Goal: Information Seeking & Learning: Learn about a topic

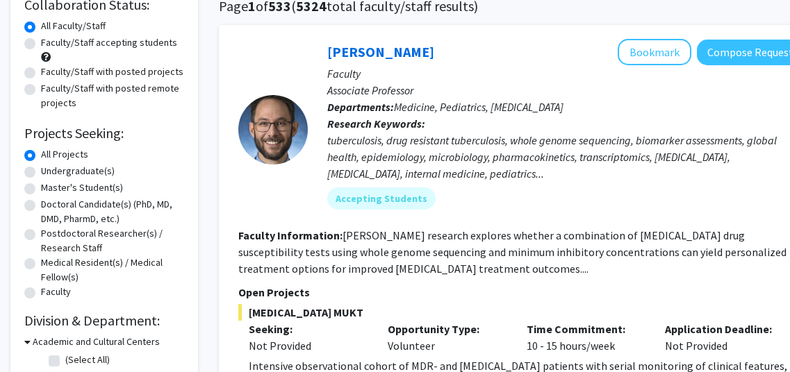
scroll to position [116, 0]
click at [63, 161] on label "All Projects" at bounding box center [64, 154] width 47 height 15
click at [50, 156] on input "All Projects" at bounding box center [45, 151] width 9 height 9
click at [41, 168] on label "Undergraduate(s)" at bounding box center [78, 170] width 74 height 15
click at [41, 168] on input "Undergraduate(s)" at bounding box center [45, 167] width 9 height 9
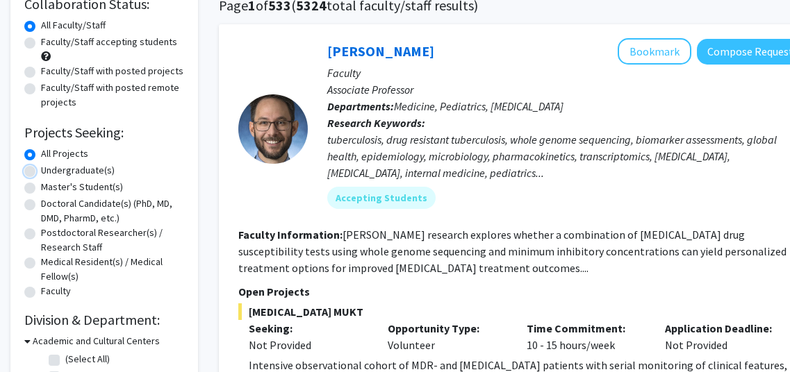
radio input "true"
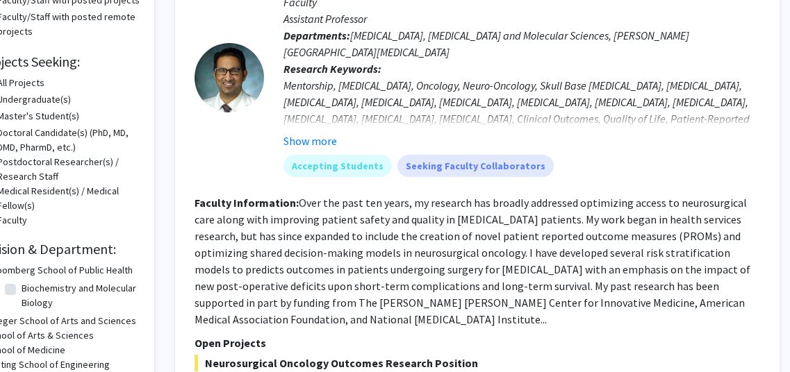
scroll to position [188, 44]
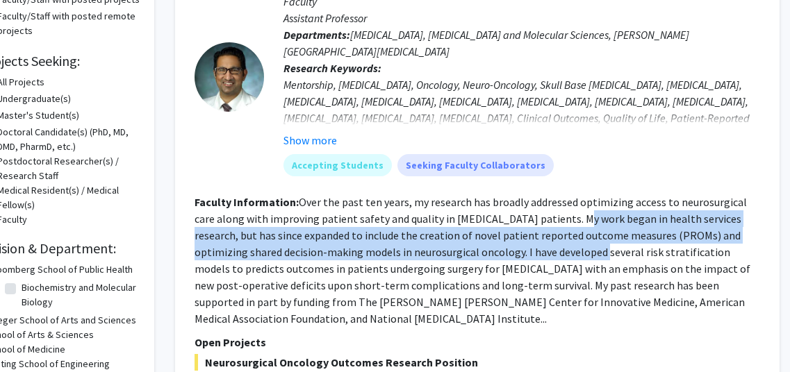
drag, startPoint x: 552, startPoint y: 222, endPoint x: 532, endPoint y: 243, distance: 29.5
click at [532, 243] on section "Faculty Information: Over the past ten years, my research has broadly addressed…" at bounding box center [478, 260] width 566 height 133
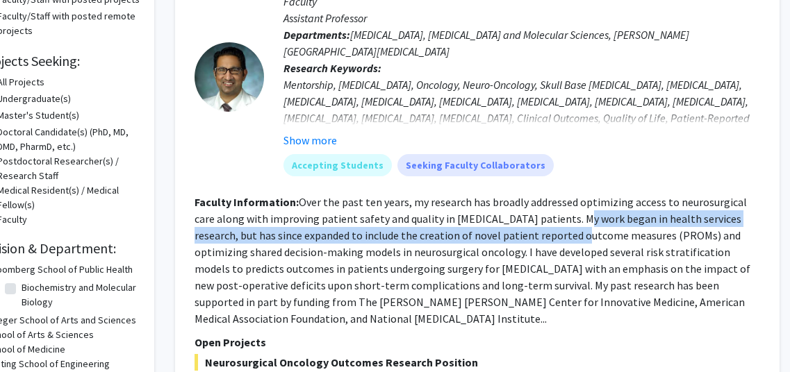
click at [532, 243] on section "Faculty Information: Over the past ten years, my research has broadly addressed…" at bounding box center [478, 260] width 566 height 133
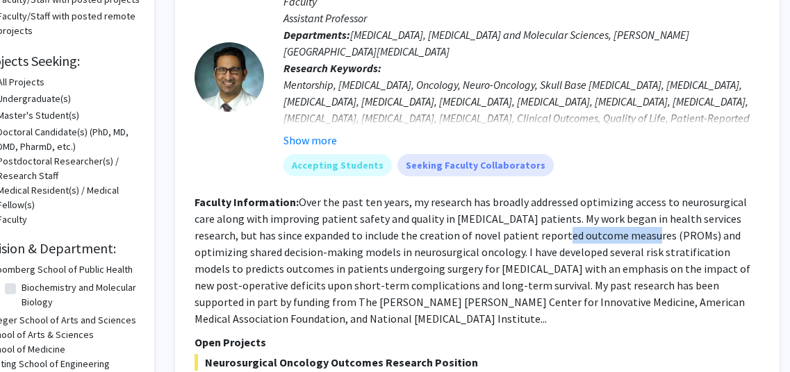
drag, startPoint x: 532, startPoint y: 243, endPoint x: 584, endPoint y: 234, distance: 52.9
click at [584, 234] on section "Faculty Information: Over the past ten years, my research has broadly addressed…" at bounding box center [478, 260] width 566 height 133
drag, startPoint x: 345, startPoint y: 273, endPoint x: 357, endPoint y: 268, distance: 12.1
click at [357, 268] on fg-read-more "Over the past ten years, my research has broadly addressed optimizing access to…" at bounding box center [473, 260] width 556 height 131
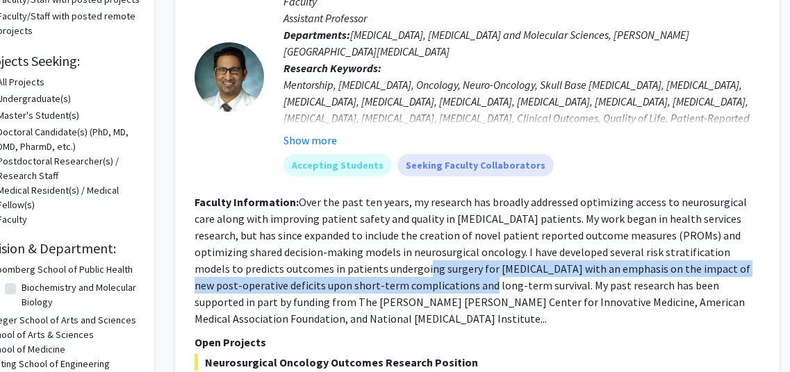
drag, startPoint x: 357, startPoint y: 268, endPoint x: 372, endPoint y: 279, distance: 18.9
click at [372, 279] on fg-read-more "Over the past ten years, my research has broadly addressed optimizing access to…" at bounding box center [473, 260] width 556 height 131
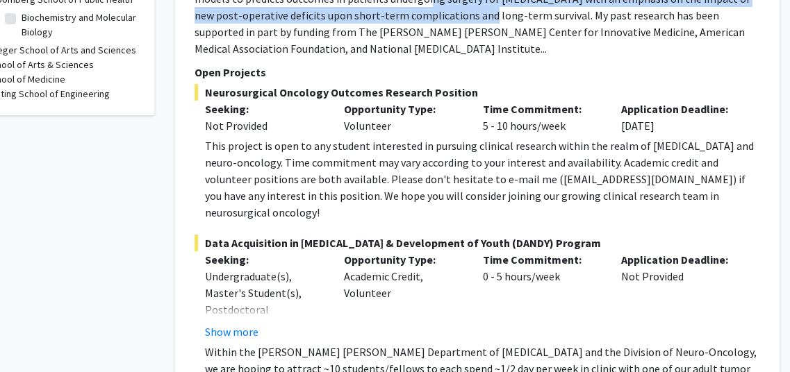
scroll to position [459, 44]
click at [245, 323] on button "Show more" at bounding box center [232, 331] width 54 height 17
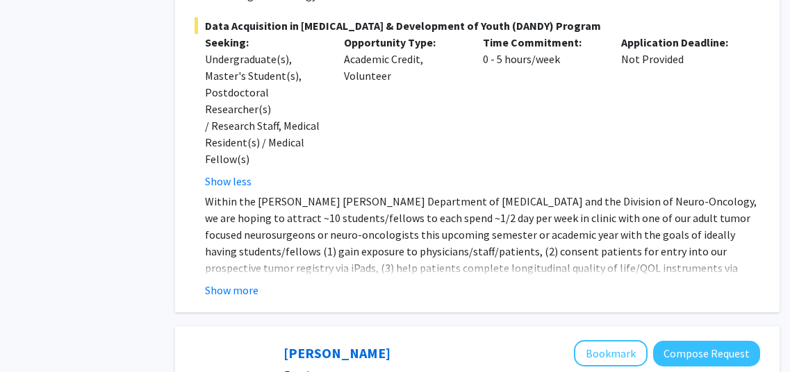
scroll to position [676, 44]
click at [234, 281] on button "Show more" at bounding box center [232, 289] width 54 height 17
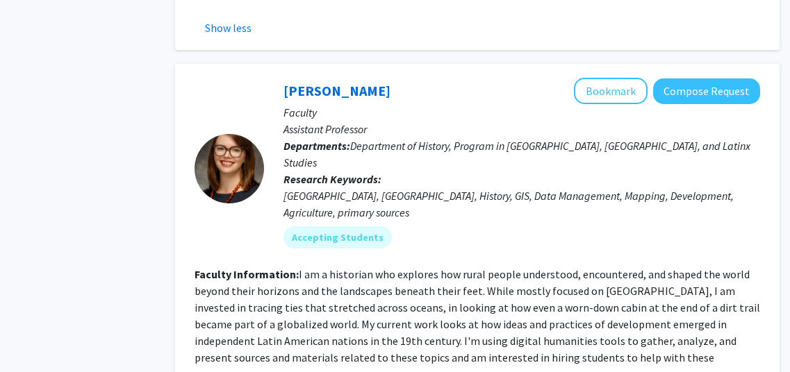
scroll to position [1111, 44]
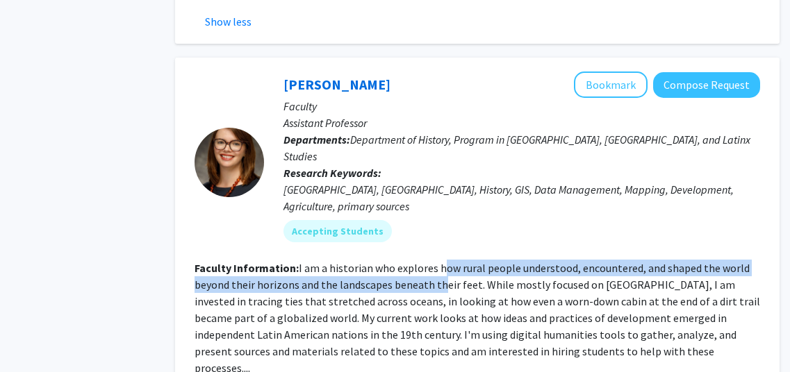
drag, startPoint x: 439, startPoint y: 186, endPoint x: 439, endPoint y: 197, distance: 10.4
click at [439, 261] on fg-read-more "I am a historian who explores how rural people understood, encountered, and sha…" at bounding box center [478, 318] width 566 height 114
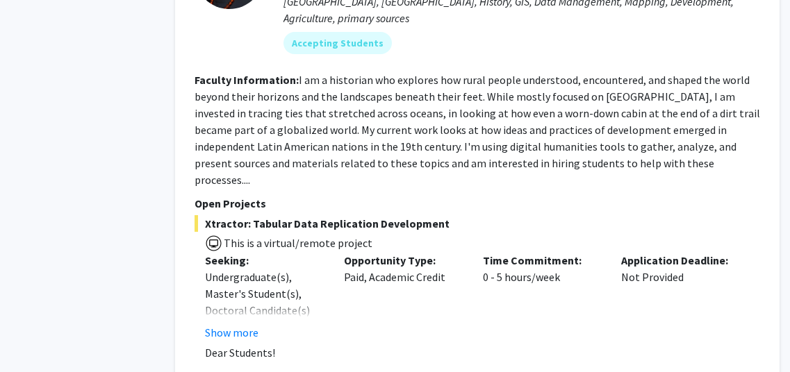
scroll to position [1300, 44]
click at [236, 324] on button "Show more" at bounding box center [232, 332] width 54 height 17
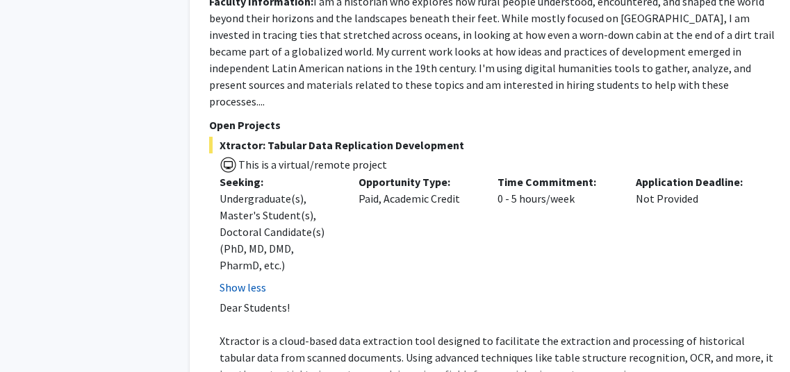
scroll to position [1380, 29]
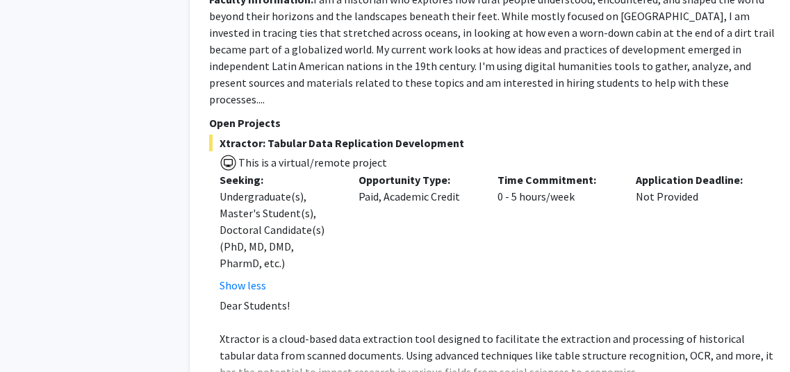
click at [738, 172] on div "Application Deadline: Not Provided" at bounding box center [694, 233] width 139 height 122
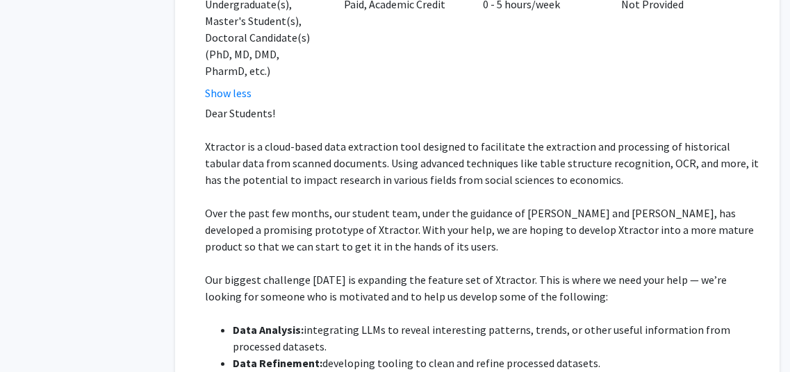
scroll to position [1566, 44]
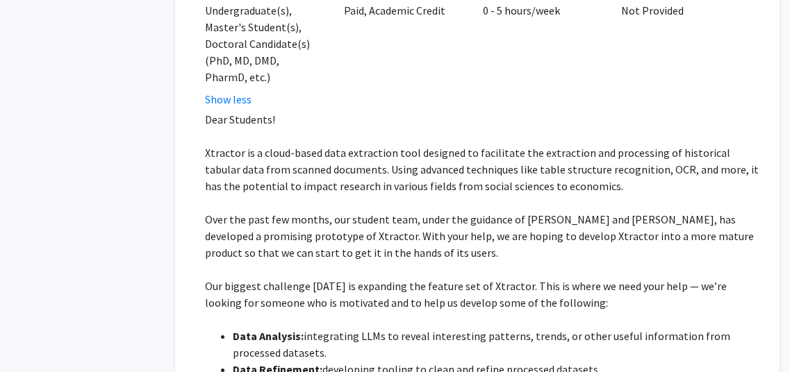
click at [696, 278] on p "Our biggest challenge [DATE] is expanding the feature set of Xtractor. This is …" at bounding box center [482, 294] width 555 height 33
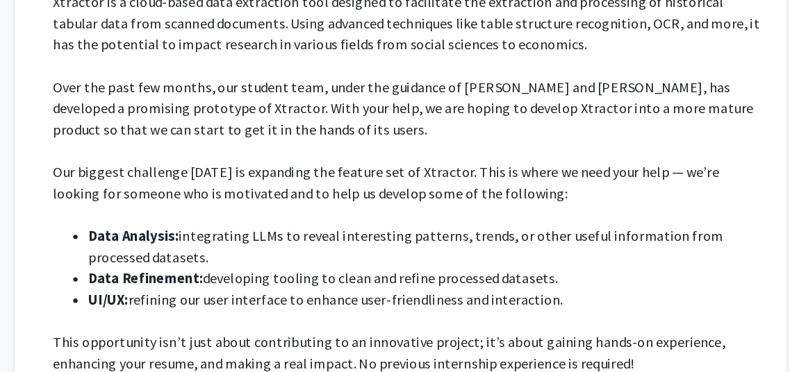
scroll to position [1641, 44]
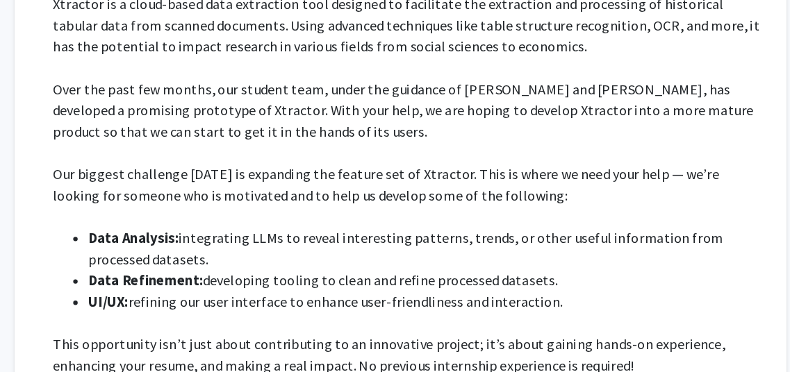
click at [580, 254] on span "integrating LLMs to reveal interesting patterns, trends, or other useful inform…" at bounding box center [482, 269] width 498 height 31
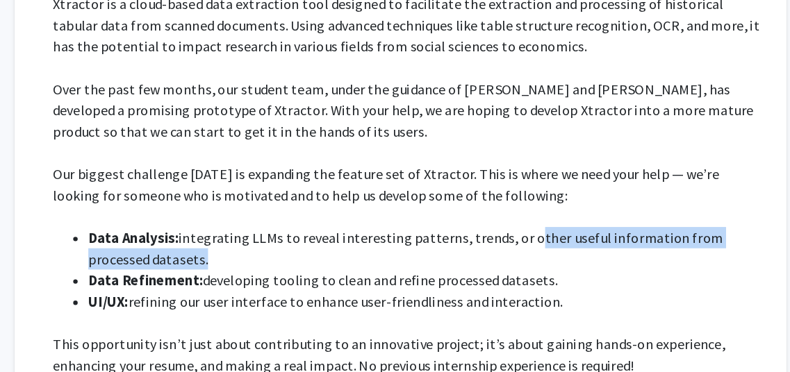
drag, startPoint x: 580, startPoint y: 165, endPoint x: 613, endPoint y: 171, distance: 33.3
click at [613, 253] on li "Data Analysis: integrating LLMs to reveal interesting patterns, trends, or othe…" at bounding box center [496, 269] width 527 height 33
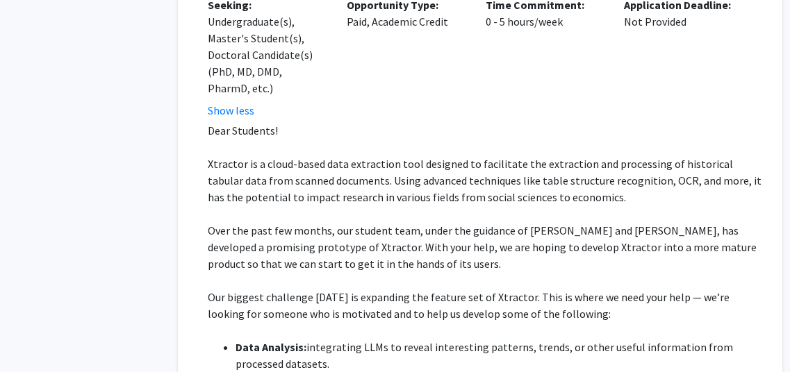
scroll to position [1557, 41]
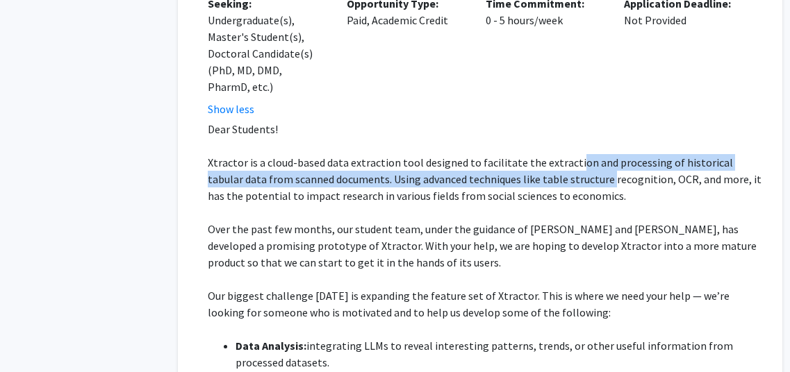
drag, startPoint x: 569, startPoint y: 56, endPoint x: 569, endPoint y: 79, distance: 22.9
click at [569, 156] on span "Xtractor is a cloud-based data extraction tool designed to facilitate the extra…" at bounding box center [485, 179] width 554 height 47
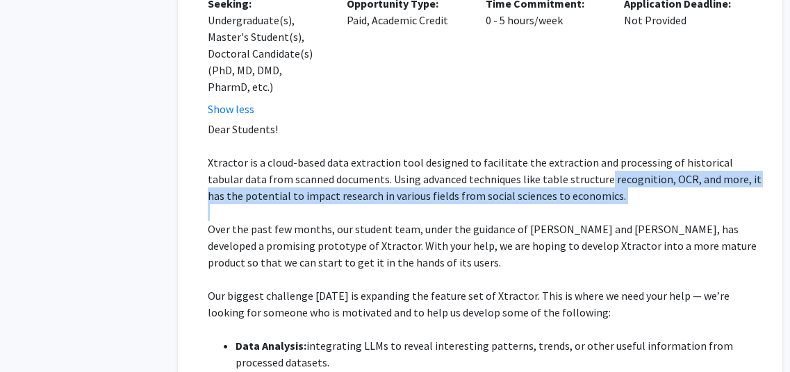
drag, startPoint x: 569, startPoint y: 79, endPoint x: 572, endPoint y: 88, distance: 9.5
click at [572, 154] on p "Xtractor is a cloud-based data extraction tool designed to facilitate the extra…" at bounding box center [485, 179] width 555 height 50
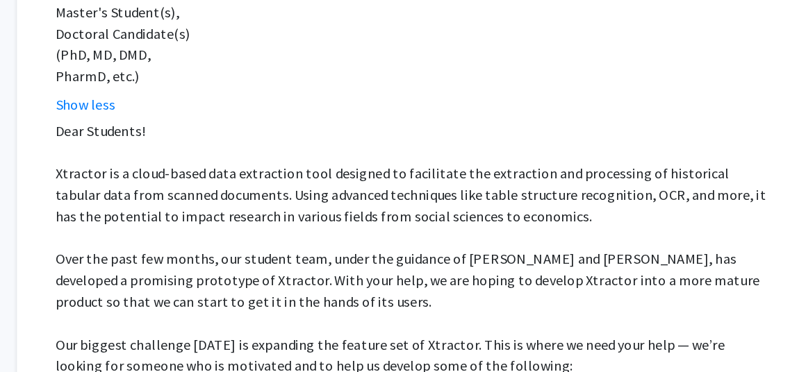
scroll to position [1556, 44]
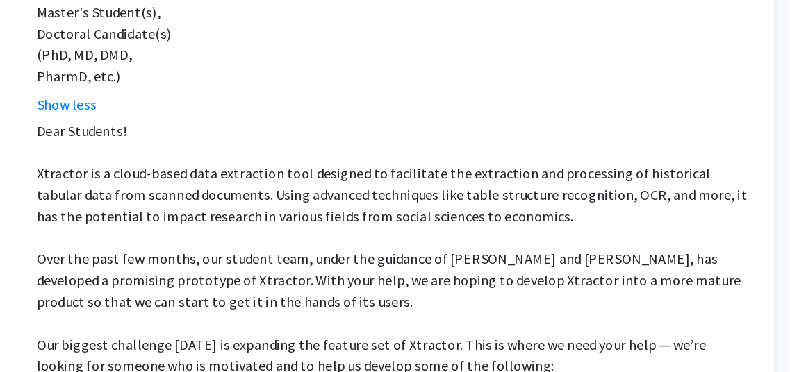
click at [598, 222] on span "Over the past few months, our student team, under the guidance of [PERSON_NAME]…" at bounding box center [479, 245] width 549 height 47
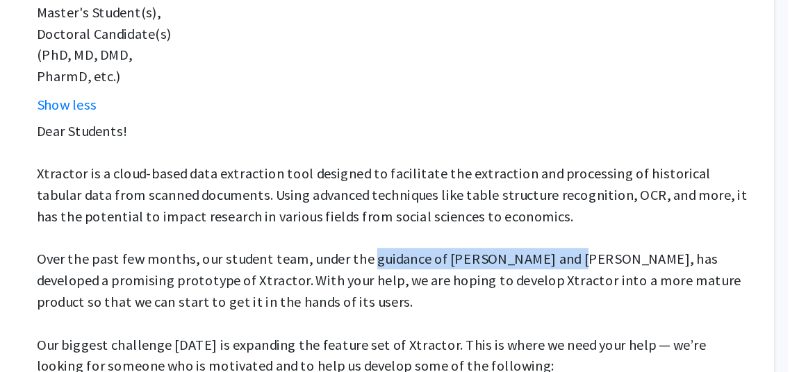
drag, startPoint x: 598, startPoint y: 133, endPoint x: 469, endPoint y: 126, distance: 129.4
click at [469, 222] on span "Over the past few months, our student team, under the guidance of [PERSON_NAME]…" at bounding box center [479, 245] width 549 height 47
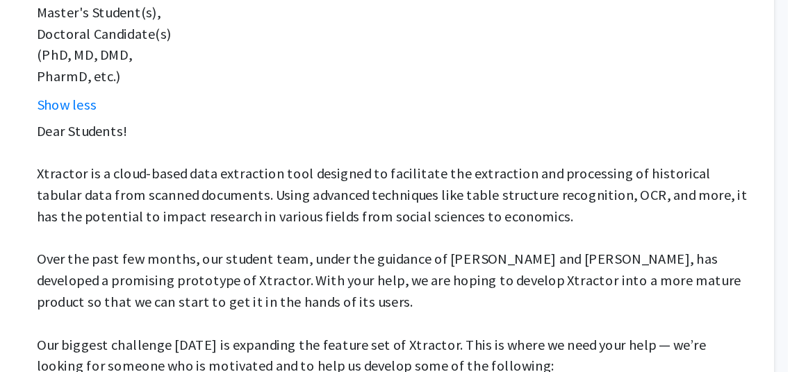
drag, startPoint x: 469, startPoint y: 126, endPoint x: 473, endPoint y: 144, distance: 17.7
click at [473, 222] on span "Over the past few months, our student team, under the guidance of [PERSON_NAME]…" at bounding box center [479, 245] width 549 height 47
drag, startPoint x: 473, startPoint y: 144, endPoint x: 453, endPoint y: 149, distance: 20.2
click at [453, 222] on span "Over the past few months, our student team, under the guidance of [PERSON_NAME]…" at bounding box center [479, 245] width 549 height 47
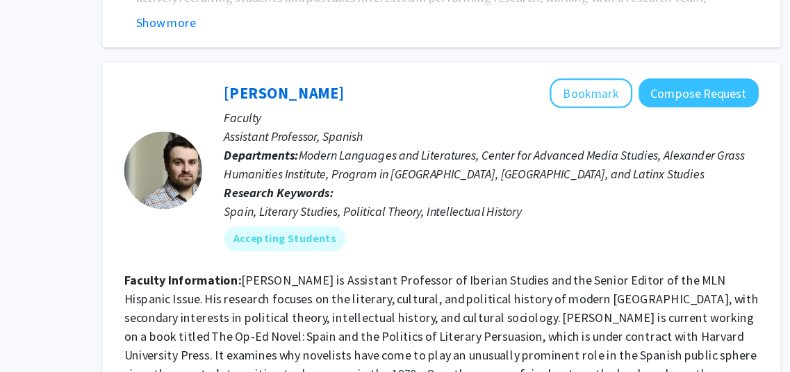
scroll to position [4052, 41]
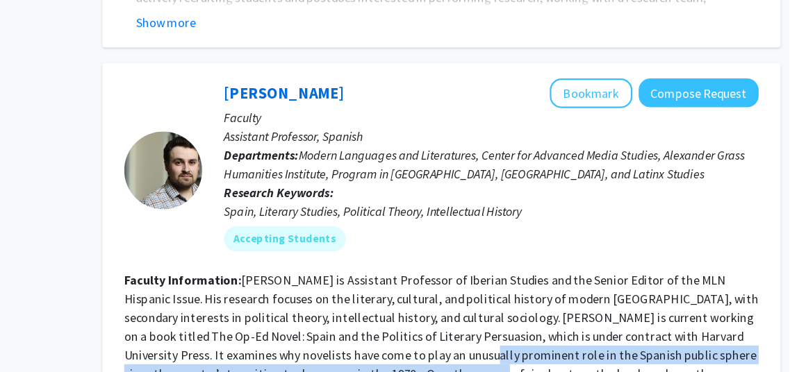
drag, startPoint x: 454, startPoint y: 208, endPoint x: 457, endPoint y: 237, distance: 28.6
click at [457, 258] on fg-read-more "[PERSON_NAME] is Assistant Professor of Iberian Studies and the Senior Editor o…" at bounding box center [480, 323] width 566 height 131
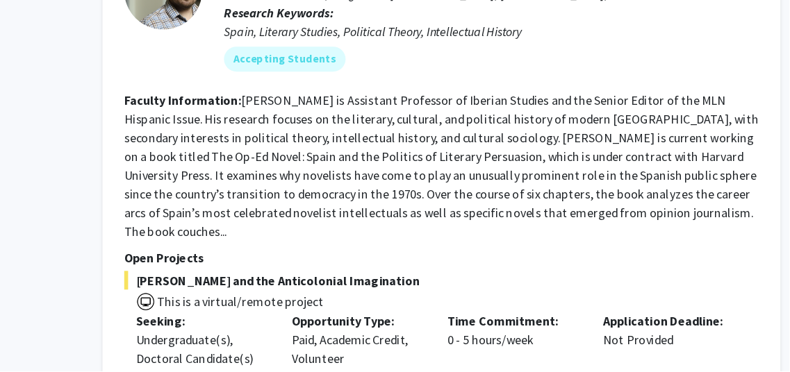
scroll to position [4186, 41]
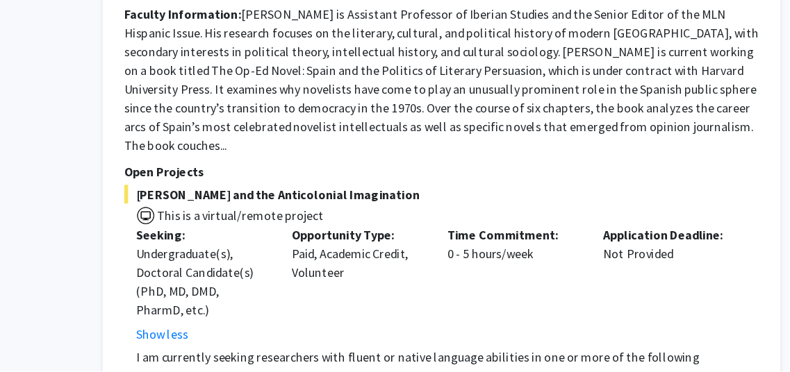
scroll to position [4264, 41]
drag, startPoint x: 416, startPoint y: 239, endPoint x: 425, endPoint y: 247, distance: 11.8
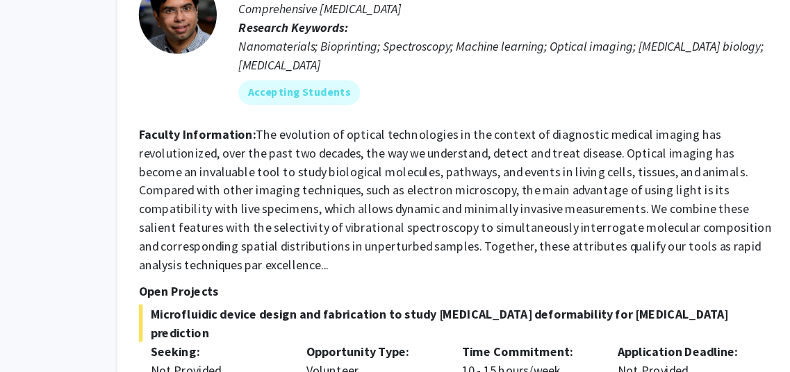
scroll to position [6913, 43]
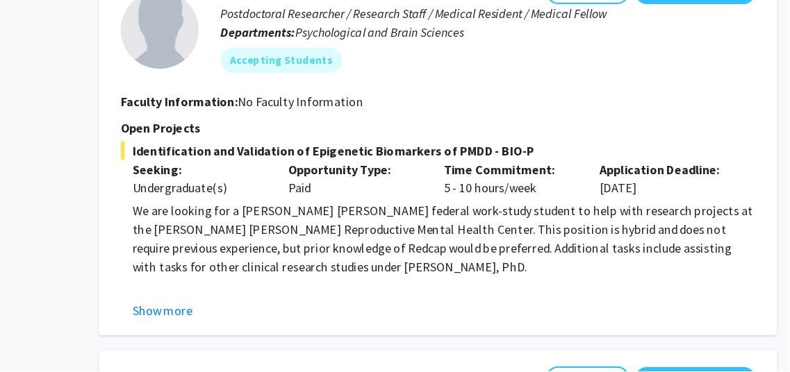
scroll to position [1719, 44]
click at [238, 309] on button "Show more" at bounding box center [232, 317] width 54 height 17
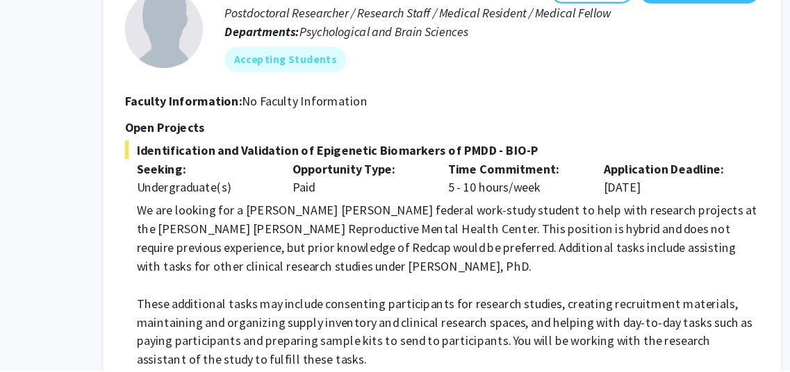
scroll to position [1720, 43]
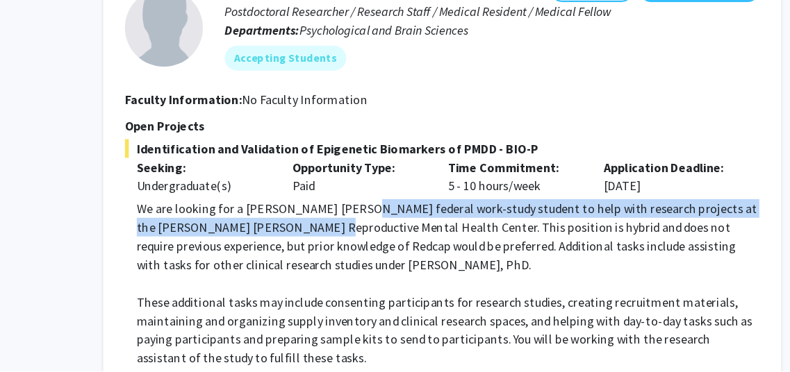
drag, startPoint x: 398, startPoint y: 213, endPoint x: 346, endPoint y: 229, distance: 53.9
click at [346, 229] on p "We are looking for a [PERSON_NAME] [PERSON_NAME] federal work-study student to …" at bounding box center [483, 252] width 555 height 67
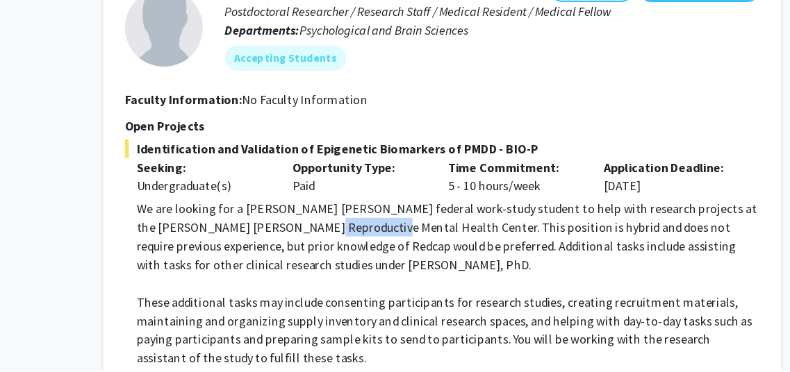
drag, startPoint x: 346, startPoint y: 229, endPoint x: 378, endPoint y: 229, distance: 32.0
click at [378, 229] on p "We are looking for a [PERSON_NAME] [PERSON_NAME] federal work-study student to …" at bounding box center [483, 252] width 555 height 67
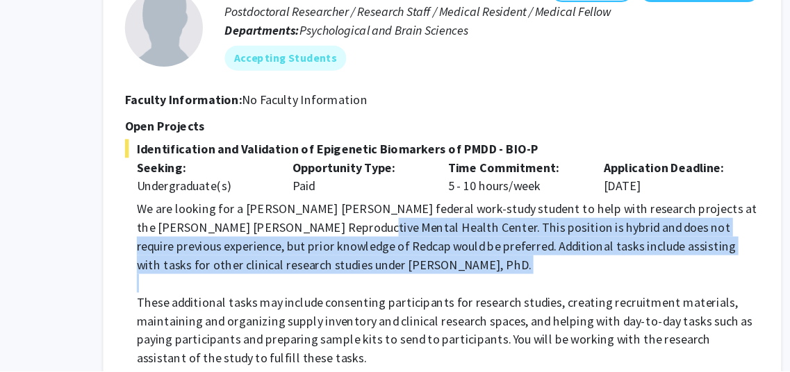
drag, startPoint x: 378, startPoint y: 229, endPoint x: 419, endPoint y: 272, distance: 59.5
click at [419, 272] on div "We are looking for a [PERSON_NAME] [PERSON_NAME] federal work-study student to …" at bounding box center [483, 344] width 555 height 250
click at [419, 286] on p at bounding box center [483, 294] width 555 height 17
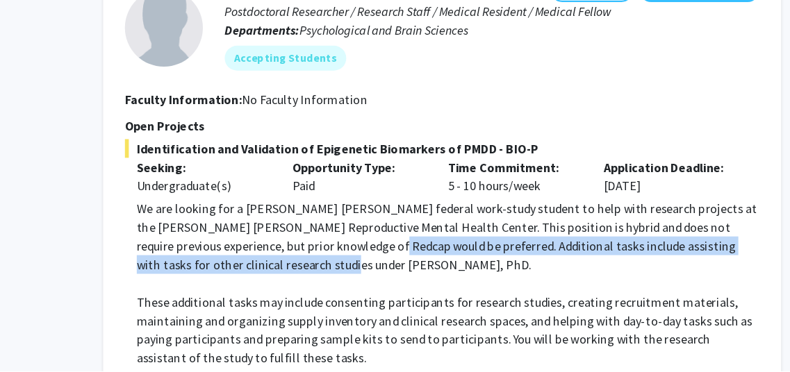
drag, startPoint x: 407, startPoint y: 258, endPoint x: 398, endPoint y: 245, distance: 15.4
click at [398, 245] on p "We are looking for a [PERSON_NAME] [PERSON_NAME] federal work-study student to …" at bounding box center [483, 252] width 555 height 67
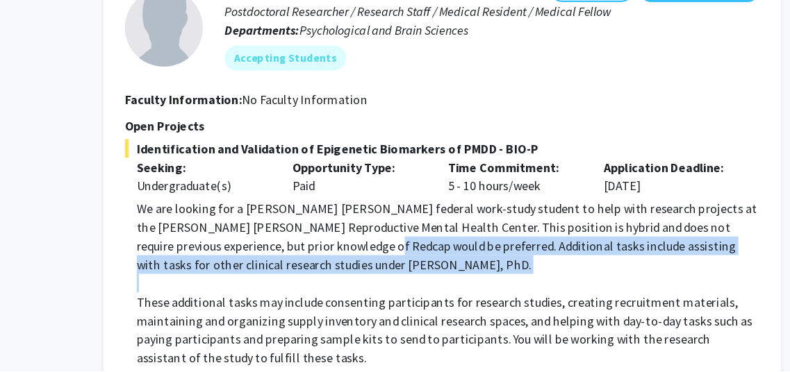
drag, startPoint x: 398, startPoint y: 245, endPoint x: 400, endPoint y: 254, distance: 9.3
click at [400, 254] on p "We are looking for a [PERSON_NAME] [PERSON_NAME] federal work-study student to …" at bounding box center [483, 252] width 555 height 67
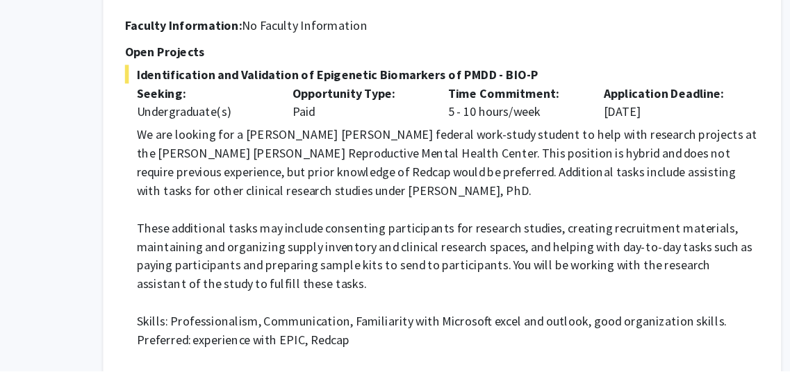
scroll to position [1789, 43]
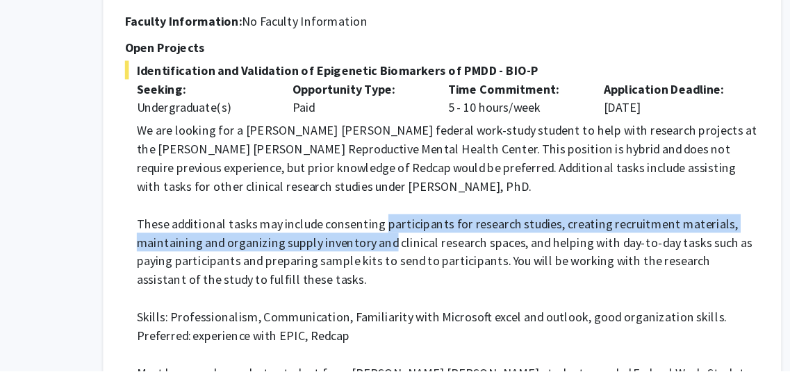
drag, startPoint x: 432, startPoint y: 236, endPoint x: 423, endPoint y: 229, distance: 10.9
click at [423, 233] on p "These additional tasks may include consenting participants for research studies…" at bounding box center [483, 266] width 555 height 67
click at [425, 235] on p "These additional tasks may include consenting participants for research studies…" at bounding box center [483, 266] width 555 height 67
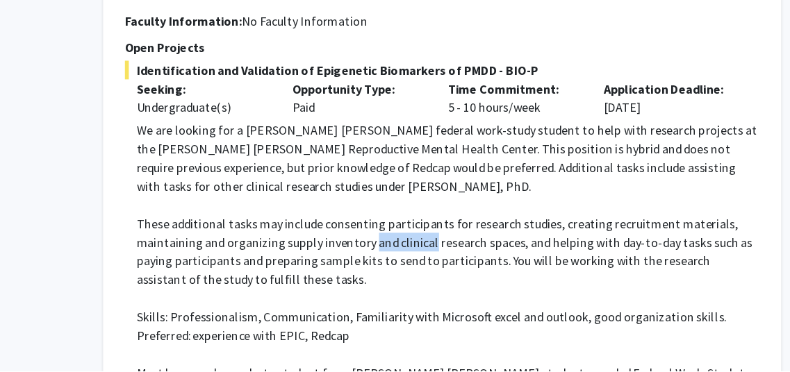
drag, startPoint x: 425, startPoint y: 235, endPoint x: 447, endPoint y: 240, distance: 22.1
click at [447, 240] on p "These additional tasks may include consenting participants for research studies…" at bounding box center [483, 266] width 555 height 67
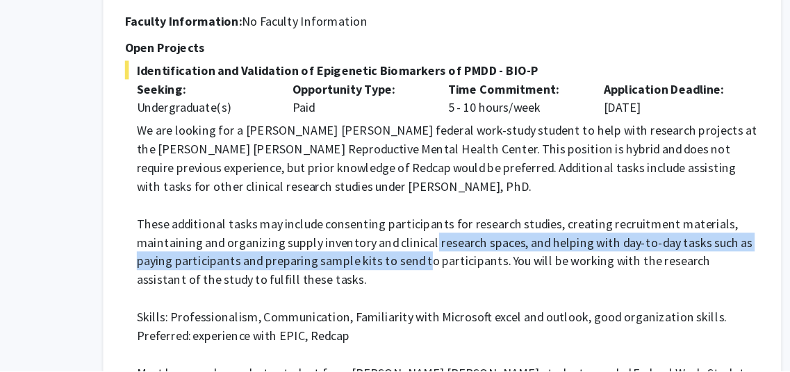
drag, startPoint x: 468, startPoint y: 240, endPoint x: 455, endPoint y: 260, distance: 23.1
click at [455, 260] on p "These additional tasks may include consenting participants for research studies…" at bounding box center [483, 266] width 555 height 67
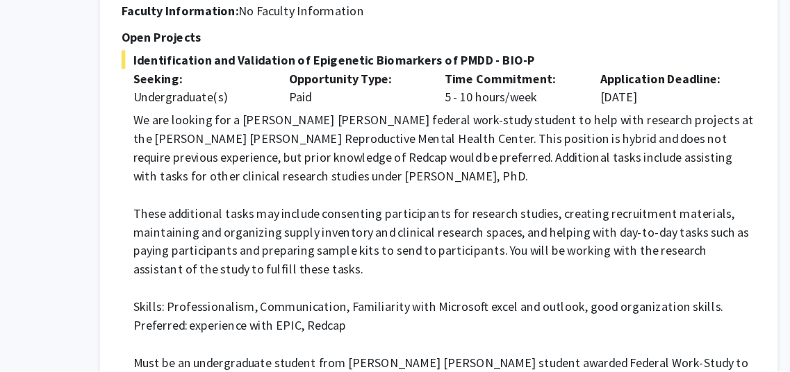
scroll to position [1801, 44]
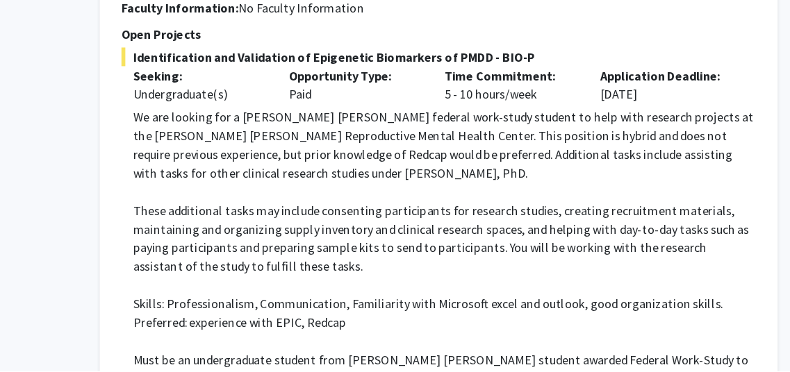
click at [441, 288] on p at bounding box center [482, 296] width 555 height 17
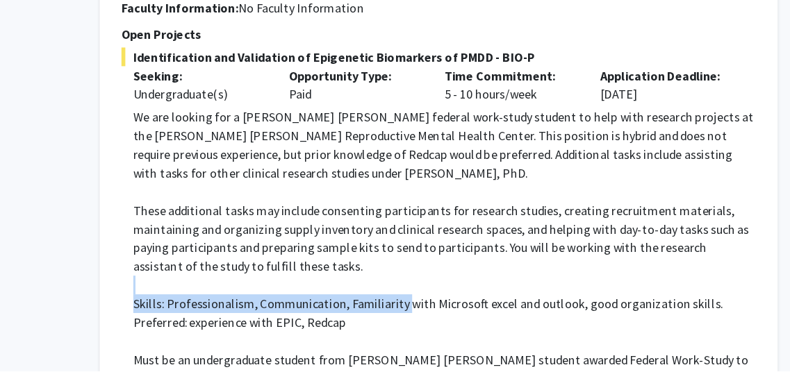
drag, startPoint x: 441, startPoint y: 281, endPoint x: 443, endPoint y: 295, distance: 14.0
click at [443, 295] on div "We are looking for a [PERSON_NAME] [PERSON_NAME] federal work-study student to …" at bounding box center [482, 263] width 555 height 250
click at [443, 304] on p "Skills: Professionalism, Communication, Familiarity with Microsoft excel and ou…" at bounding box center [482, 312] width 555 height 17
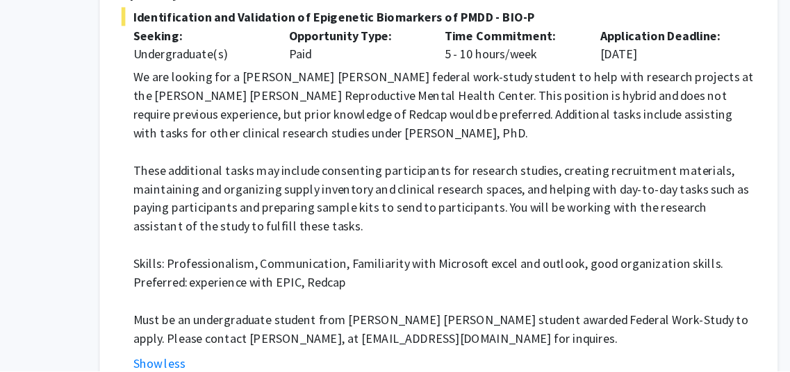
scroll to position [1838, 44]
drag, startPoint x: 390, startPoint y: 288, endPoint x: 330, endPoint y: 277, distance: 60.8
click at [330, 277] on div "We are looking for a [PERSON_NAME] [PERSON_NAME] federal work-study student to …" at bounding box center [482, 226] width 555 height 250
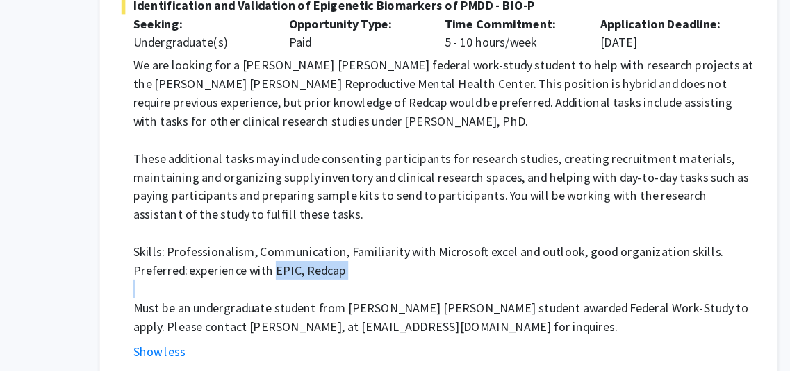
scroll to position [1849, 44]
click at [353, 307] on p "Must be an undergraduate student from [PERSON_NAME] [PERSON_NAME] student award…" at bounding box center [482, 323] width 555 height 33
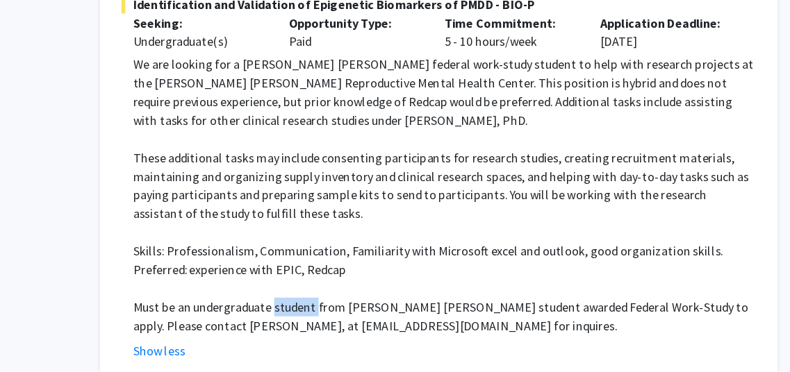
click at [353, 307] on p "Must be an undergraduate student from [PERSON_NAME] [PERSON_NAME] student award…" at bounding box center [482, 323] width 555 height 33
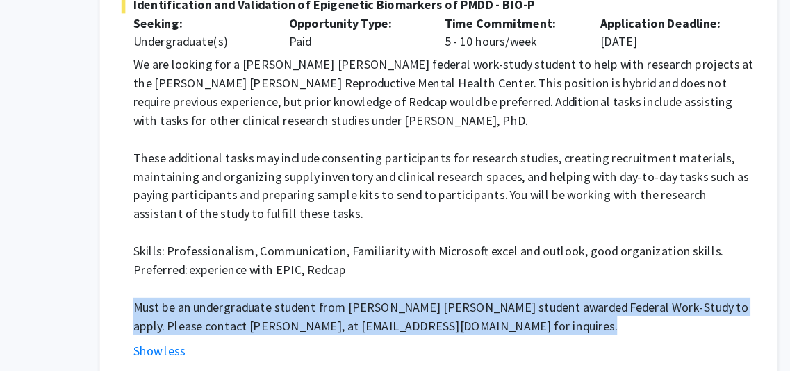
click at [353, 307] on p "Must be an undergraduate student from [PERSON_NAME] [PERSON_NAME] student award…" at bounding box center [482, 323] width 555 height 33
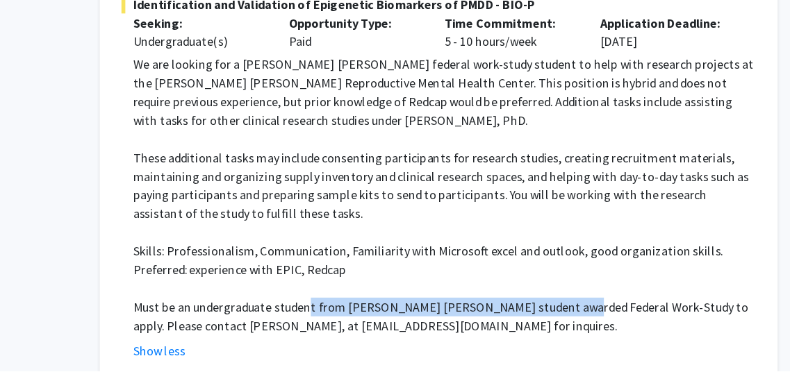
drag, startPoint x: 361, startPoint y: 297, endPoint x: 589, endPoint y: 294, distance: 228.0
click at [589, 307] on p "Must be an undergraduate student from [PERSON_NAME] [PERSON_NAME] student award…" at bounding box center [482, 323] width 555 height 33
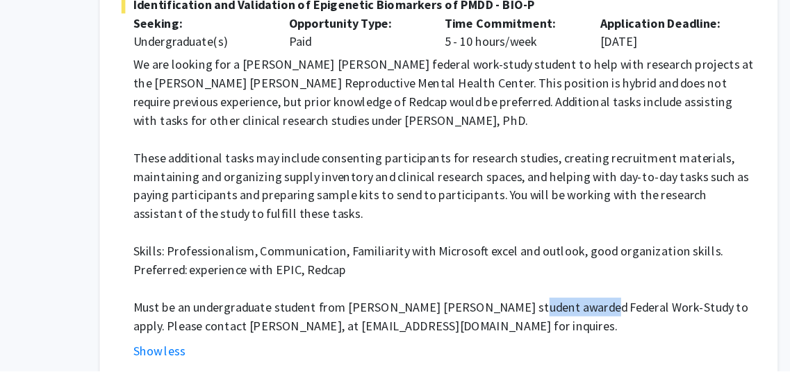
drag, startPoint x: 589, startPoint y: 294, endPoint x: 559, endPoint y: 295, distance: 29.9
click at [559, 307] on p "Must be an undergraduate student from [PERSON_NAME] [PERSON_NAME] student award…" at bounding box center [482, 323] width 555 height 33
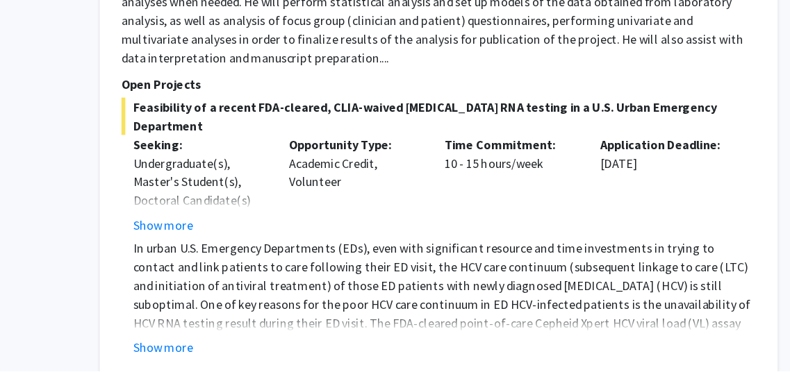
scroll to position [2979, 44]
click at [234, 343] on button "Show more" at bounding box center [232, 351] width 54 height 17
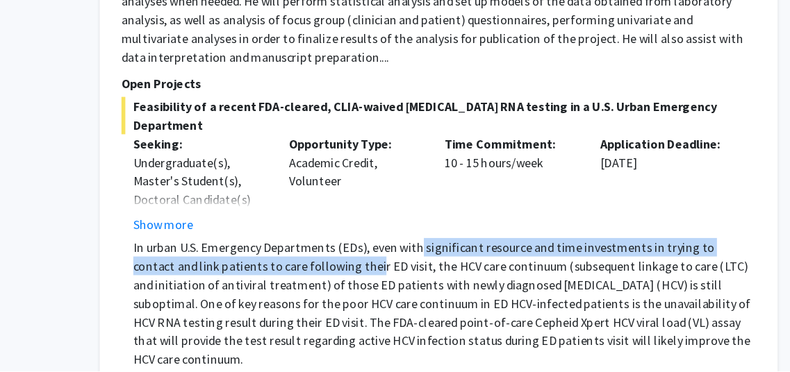
drag, startPoint x: 380, startPoint y: 220, endPoint x: 459, endPoint y: 213, distance: 78.9
click at [459, 254] on p "In urban U.S. Emergency Departments (EDs), even with significant resource and t…" at bounding box center [482, 312] width 555 height 117
drag, startPoint x: 459, startPoint y: 213, endPoint x: 444, endPoint y: 228, distance: 21.1
click at [444, 254] on p "In urban U.S. Emergency Departments (EDs), even with significant resource and t…" at bounding box center [482, 312] width 555 height 117
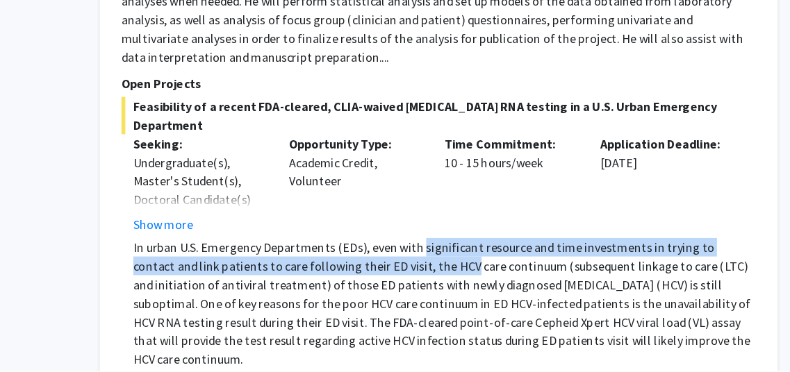
click at [444, 254] on p "In urban U.S. Emergency Departments (EDs), even with significant resource and t…" at bounding box center [482, 312] width 555 height 117
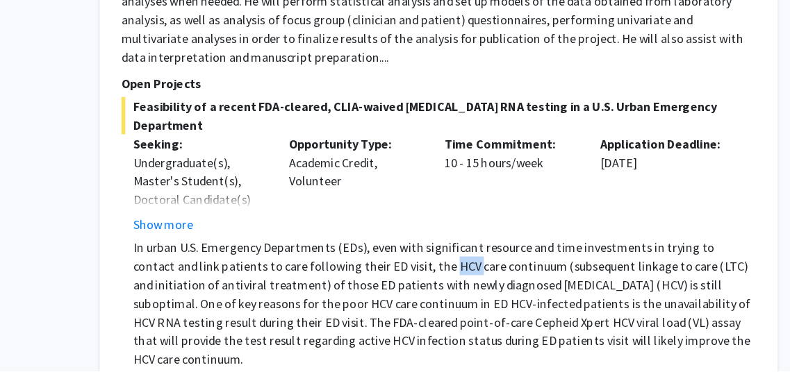
click at [444, 254] on p "In urban U.S. Emergency Departments (EDs), even with significant resource and t…" at bounding box center [482, 312] width 555 height 117
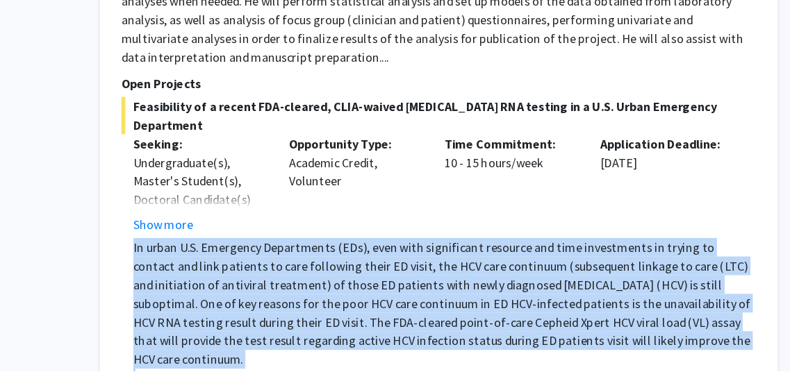
click at [450, 254] on p "In urban U.S. Emergency Departments (EDs), even with significant resource and t…" at bounding box center [482, 312] width 555 height 117
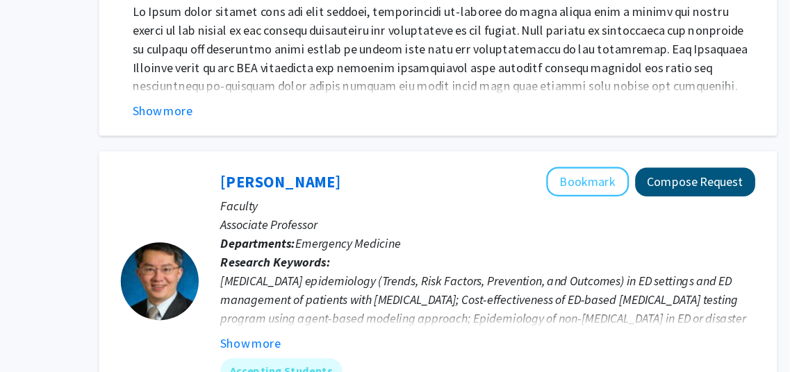
scroll to position [2619, 44]
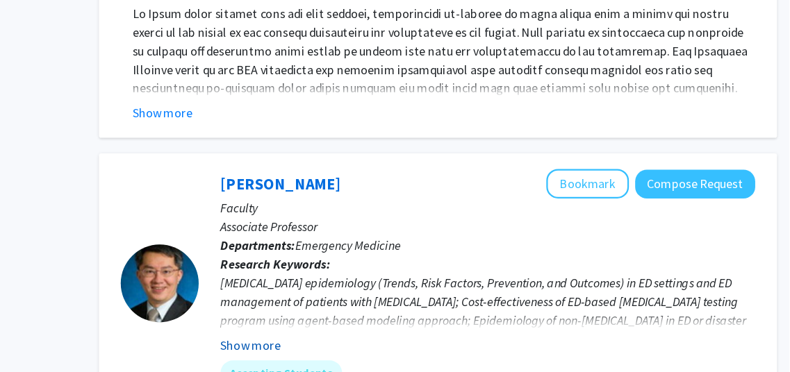
click at [314, 300] on button "Show more" at bounding box center [311, 308] width 54 height 17
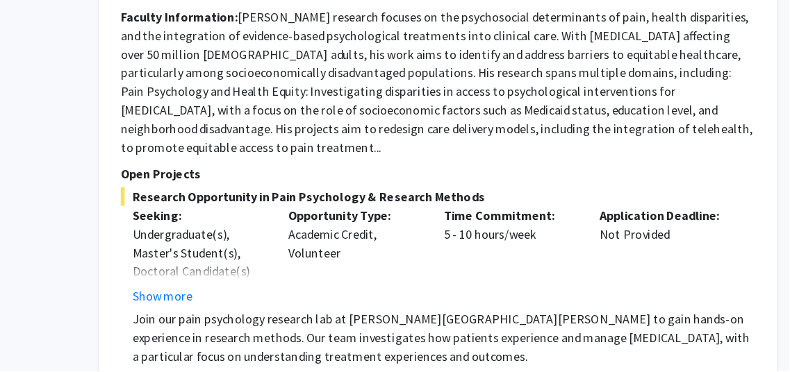
scroll to position [3737, 44]
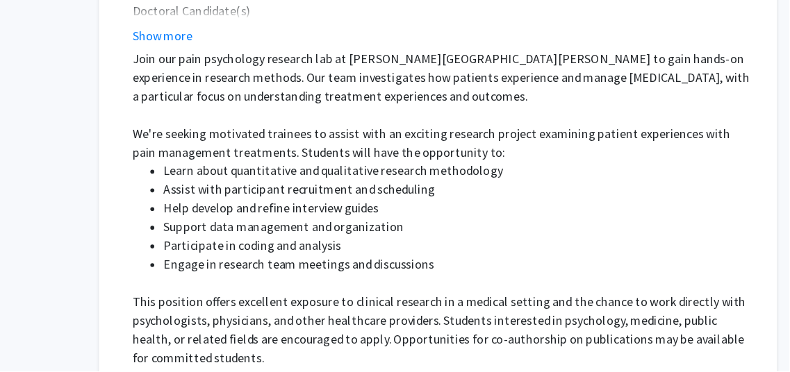
scroll to position [3970, 44]
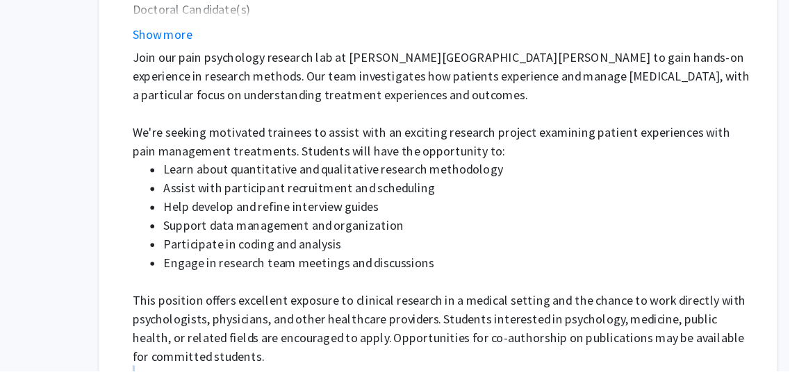
drag, startPoint x: 295, startPoint y: 290, endPoint x: 325, endPoint y: 309, distance: 34.7
click at [325, 309] on div "Join our pain psychology research lab at [PERSON_NAME][GEOGRAPHIC_DATA][PERSON_…" at bounding box center [482, 251] width 555 height 334
drag, startPoint x: 325, startPoint y: 309, endPoint x: 387, endPoint y: 318, distance: 63.2
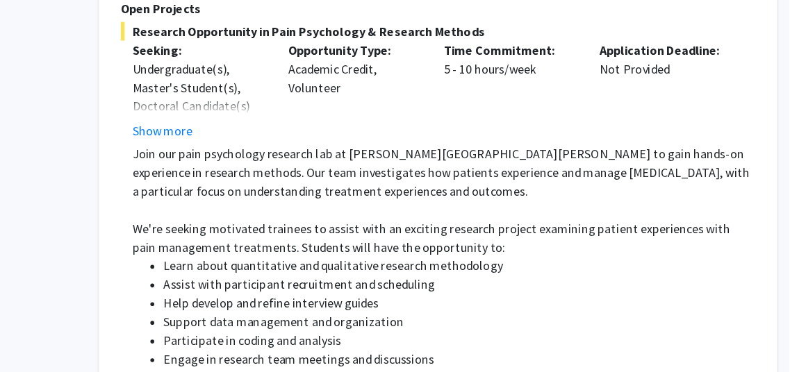
scroll to position [3926, 44]
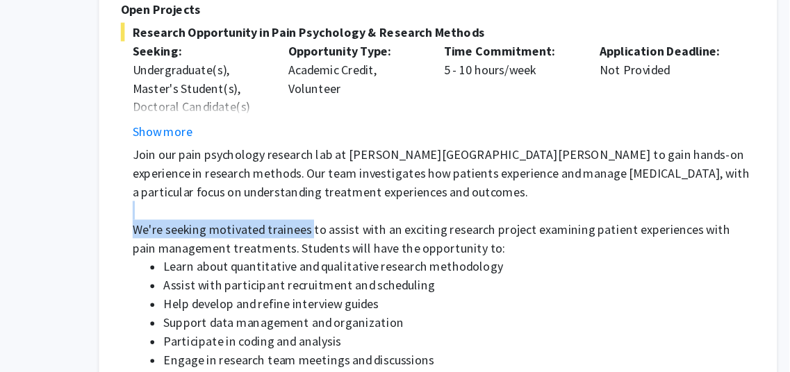
drag, startPoint x: 277, startPoint y: 110, endPoint x: 363, endPoint y: 127, distance: 87.8
click at [363, 129] on div "Join our pain psychology research lab at [PERSON_NAME][GEOGRAPHIC_DATA][PERSON_…" at bounding box center [482, 296] width 555 height 334
click at [363, 196] on p "We're seeking motivated trainees to assist with an exciting research project ex…" at bounding box center [482, 212] width 555 height 33
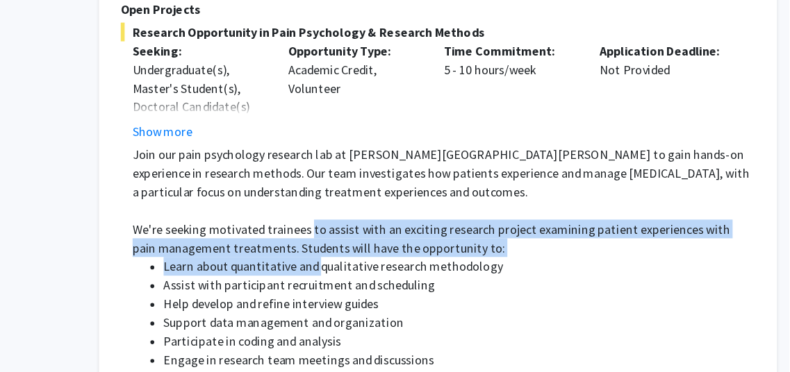
drag, startPoint x: 363, startPoint y: 127, endPoint x: 367, endPoint y: 152, distance: 25.3
click at [367, 152] on div "Join our pain psychology research lab at [PERSON_NAME][GEOGRAPHIC_DATA][PERSON_…" at bounding box center [482, 296] width 555 height 334
click at [367, 229] on li "Learn about quantitative and qualitative research methodology" at bounding box center [496, 237] width 527 height 17
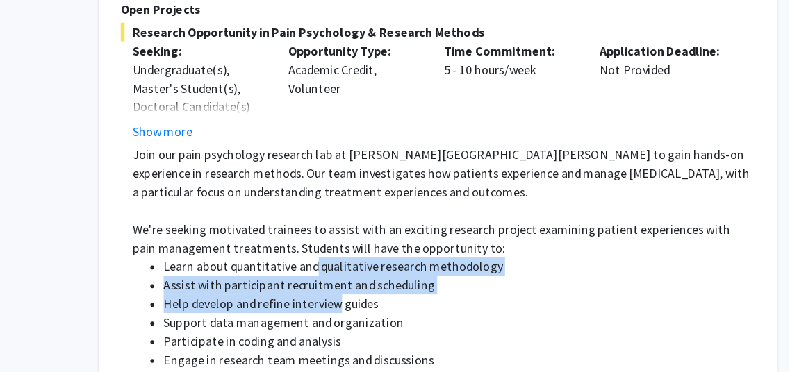
drag, startPoint x: 367, startPoint y: 152, endPoint x: 372, endPoint y: 190, distance: 37.8
click at [372, 229] on ul "Learn about quantitative and qualitative research methodology Assist with parti…" at bounding box center [482, 279] width 555 height 100
click at [372, 263] on li "Help develop and refine interview guides" at bounding box center [496, 271] width 527 height 17
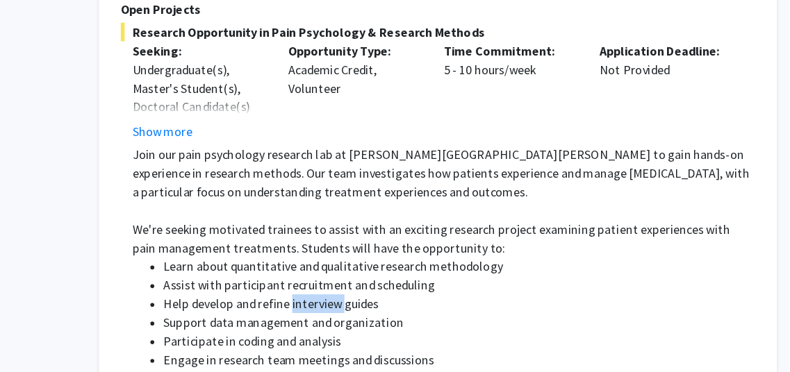
click at [372, 263] on li "Help develop and refine interview guides" at bounding box center [496, 271] width 527 height 17
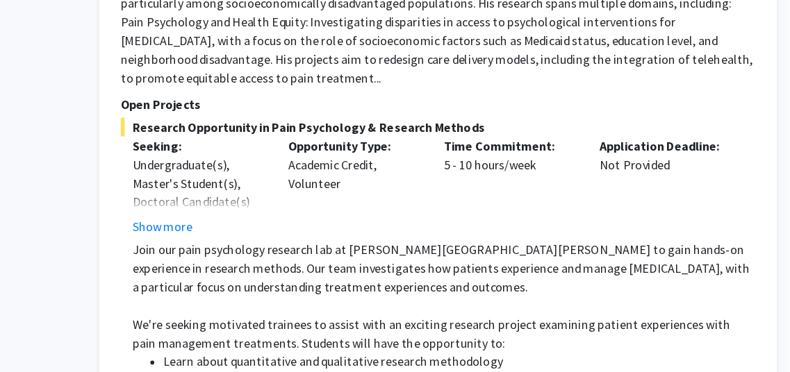
scroll to position [3840, 44]
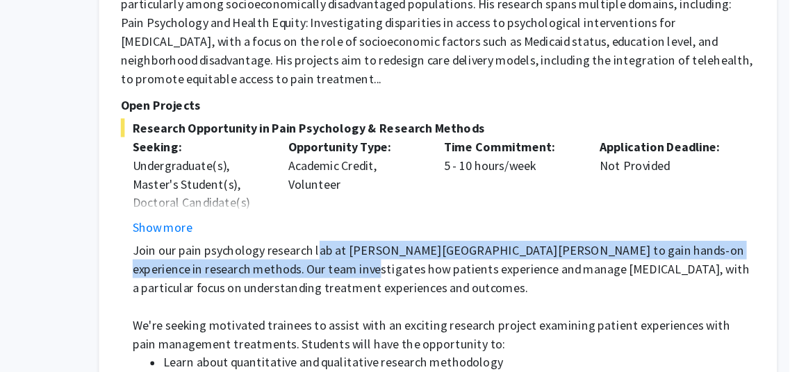
drag, startPoint x: 368, startPoint y: 137, endPoint x: 368, endPoint y: 160, distance: 22.9
click at [368, 215] on p "Join our pain psychology research lab at [PERSON_NAME][GEOGRAPHIC_DATA][PERSON_…" at bounding box center [482, 240] width 555 height 50
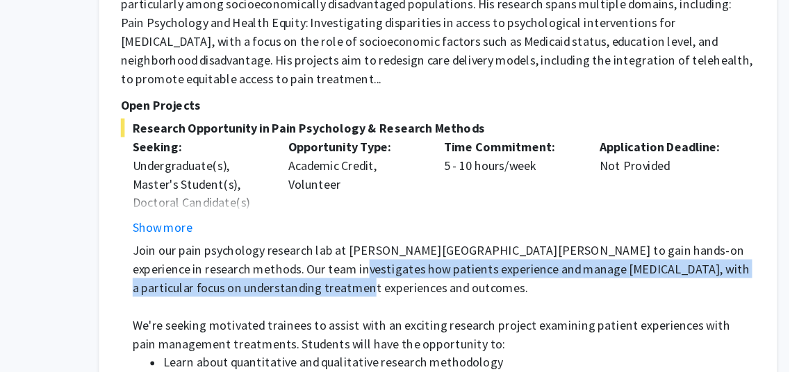
click at [371, 215] on p "Join our pain psychology research lab at [PERSON_NAME][GEOGRAPHIC_DATA][PERSON_…" at bounding box center [482, 240] width 555 height 50
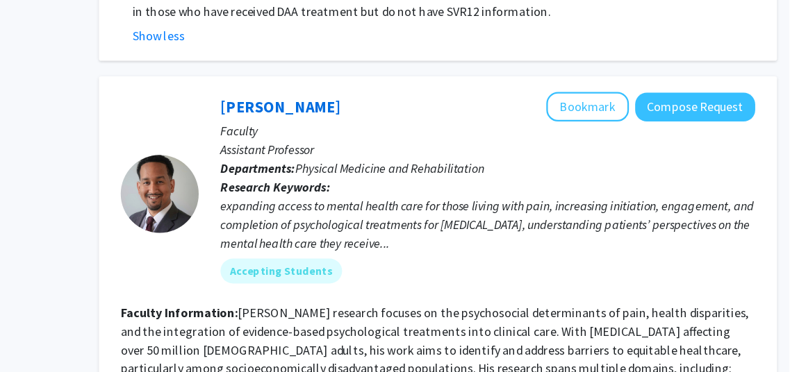
scroll to position [3514, 44]
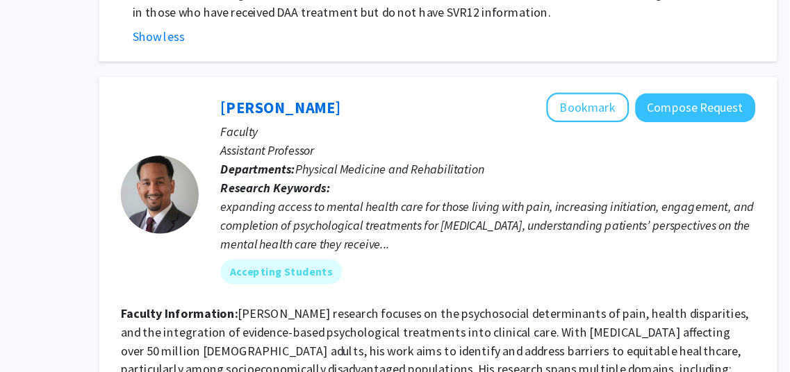
click at [430, 176] on div "expanding access to mental health care for those living with pain, increasing i…" at bounding box center [522, 201] width 477 height 50
click at [638, 83] on button "Bookmark" at bounding box center [611, 96] width 74 height 26
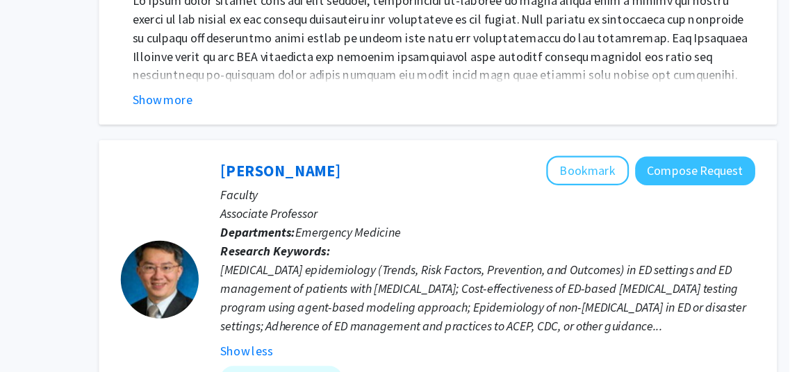
scroll to position [2625, 44]
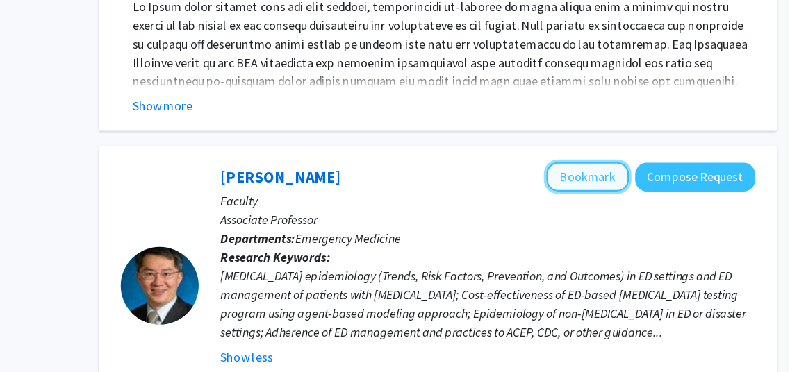
click at [603, 145] on button "Bookmark" at bounding box center [611, 158] width 74 height 26
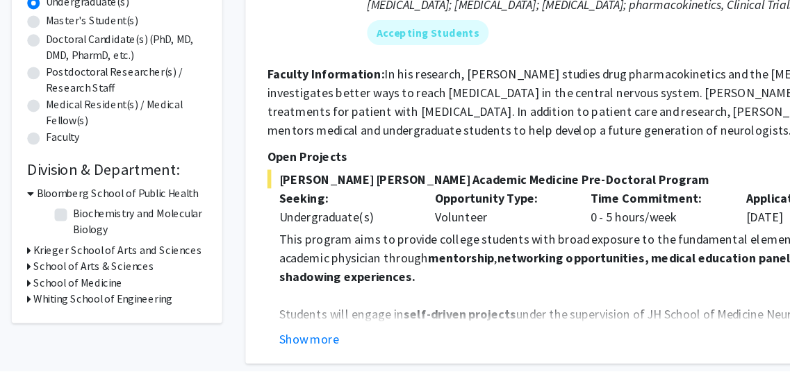
scroll to position [0, 0]
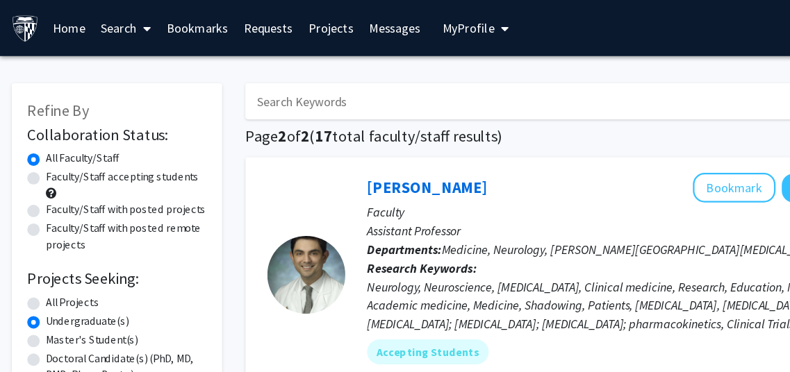
click at [293, 24] on link "Projects" at bounding box center [295, 25] width 54 height 49
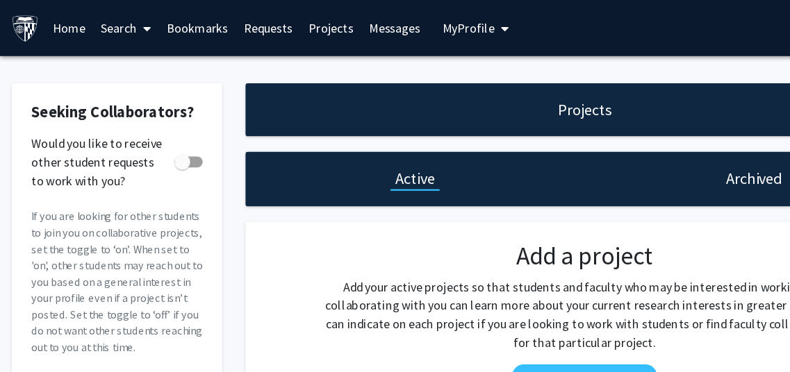
click at [248, 28] on link "Requests" at bounding box center [240, 25] width 58 height 49
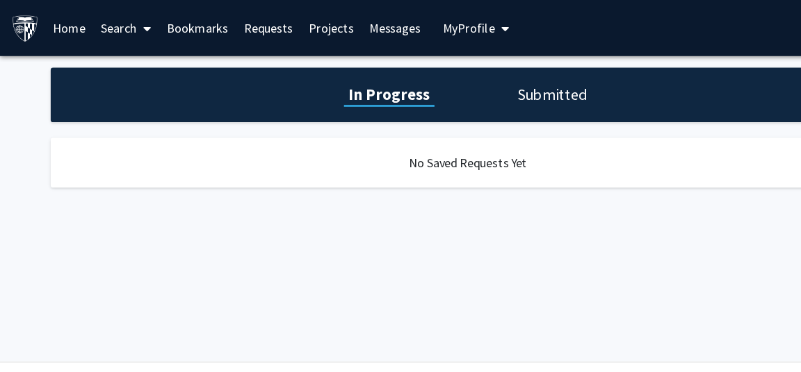
click at [72, 19] on link "Home" at bounding box center [61, 25] width 43 height 49
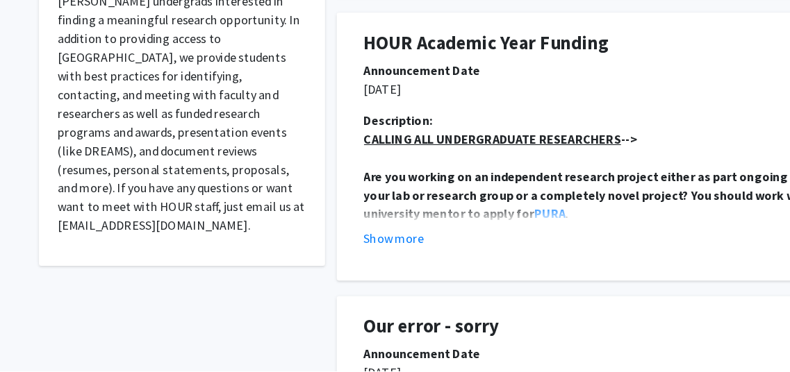
scroll to position [295, 0]
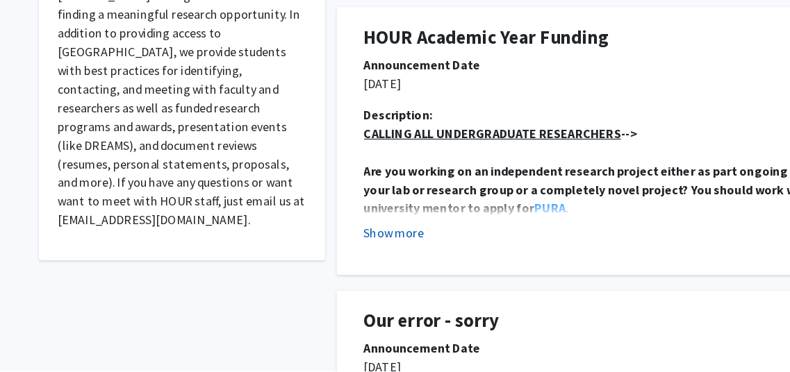
click at [357, 255] on button "Show more" at bounding box center [352, 249] width 54 height 17
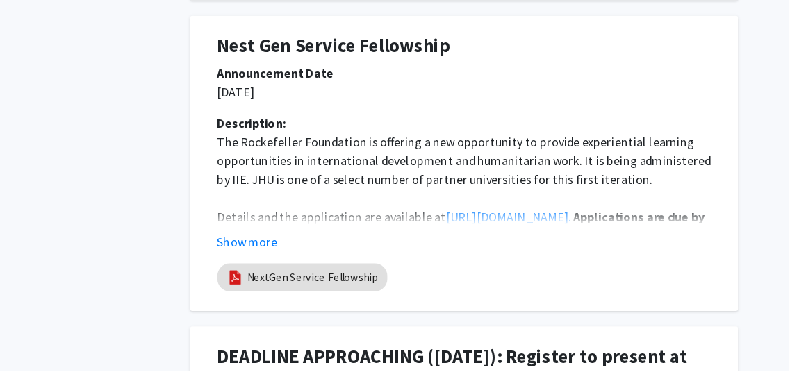
scroll to position [2671, 44]
